Goal: Task Accomplishment & Management: Complete application form

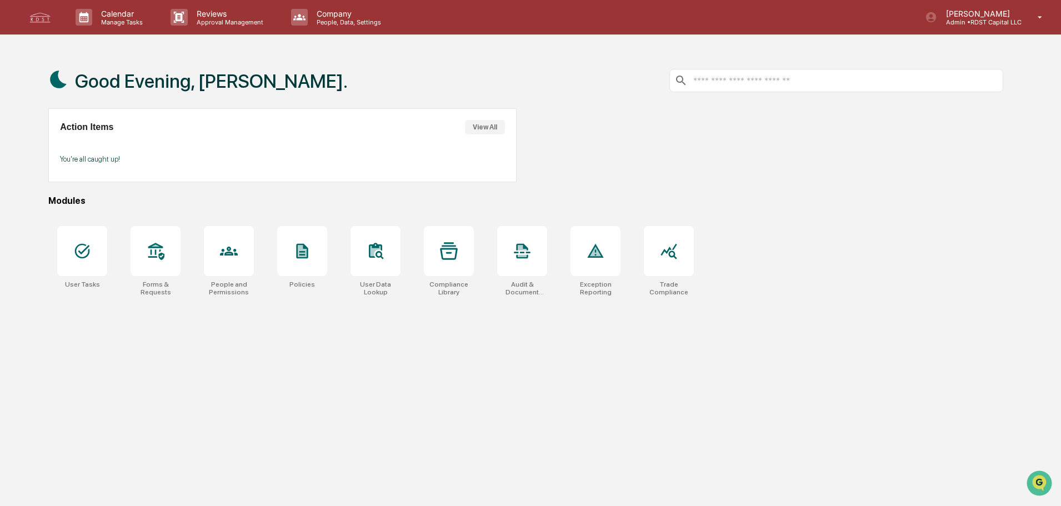
click at [683, 19] on p "Admin • RDST Capital LLC" at bounding box center [979, 22] width 84 height 8
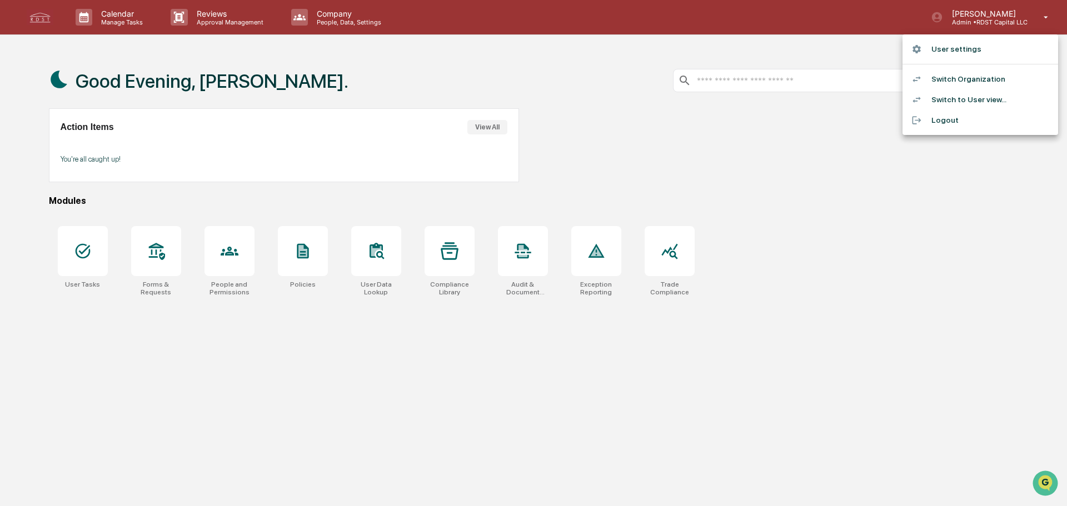
click at [158, 256] on div at bounding box center [533, 253] width 1067 height 506
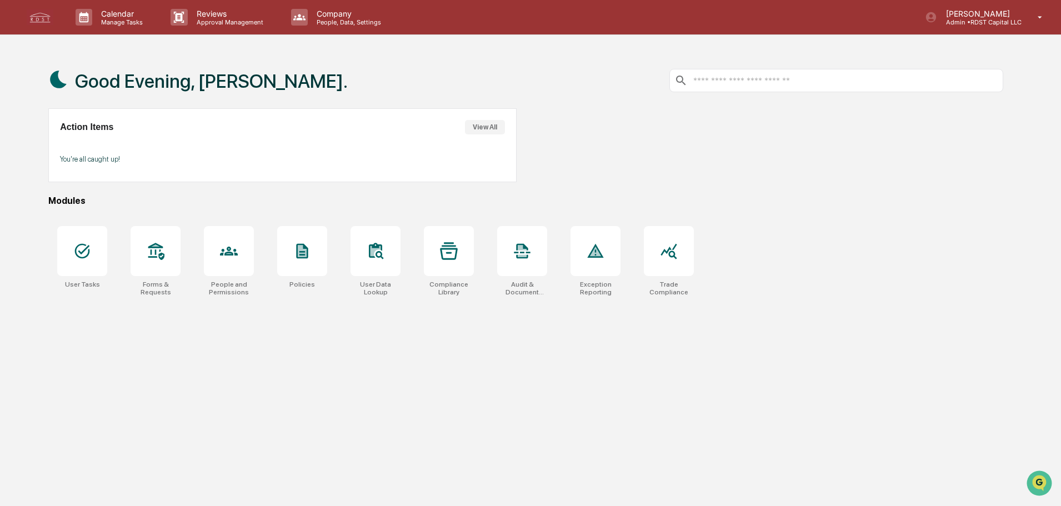
click at [152, 253] on icon at bounding box center [156, 251] width 18 height 18
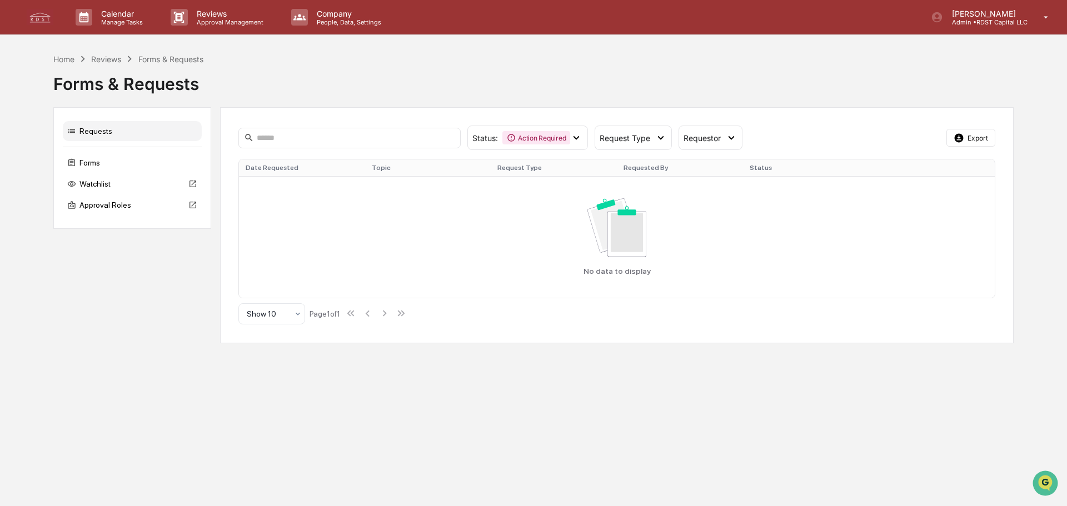
click at [91, 167] on div "Forms" at bounding box center [132, 163] width 139 height 20
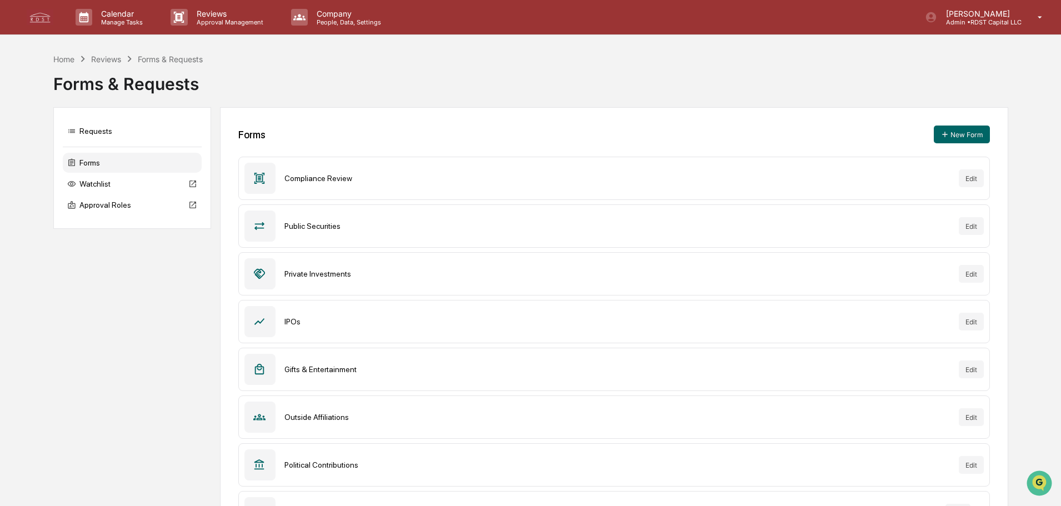
click at [972, 223] on button "Edit" at bounding box center [971, 226] width 25 height 18
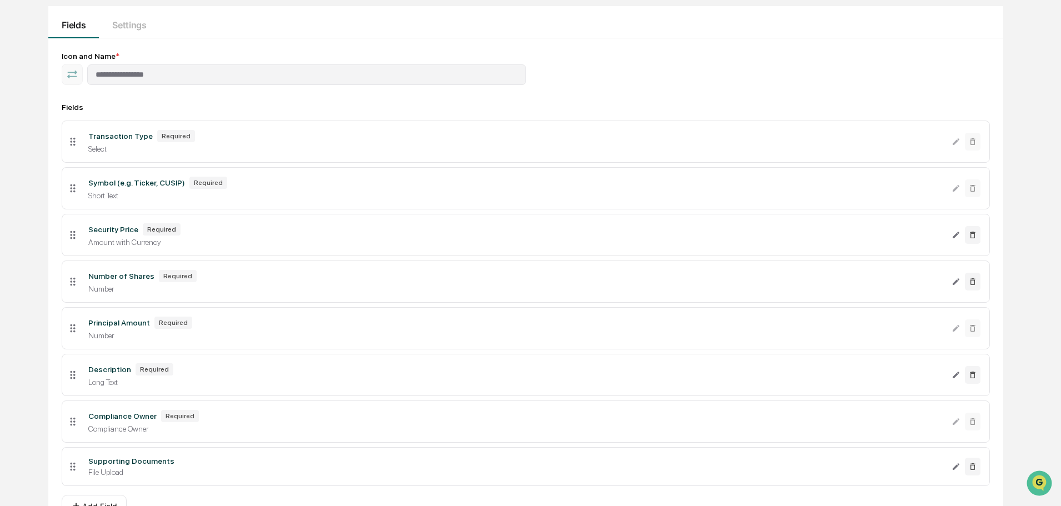
scroll to position [167, 0]
